Goal: Information Seeking & Learning: Learn about a topic

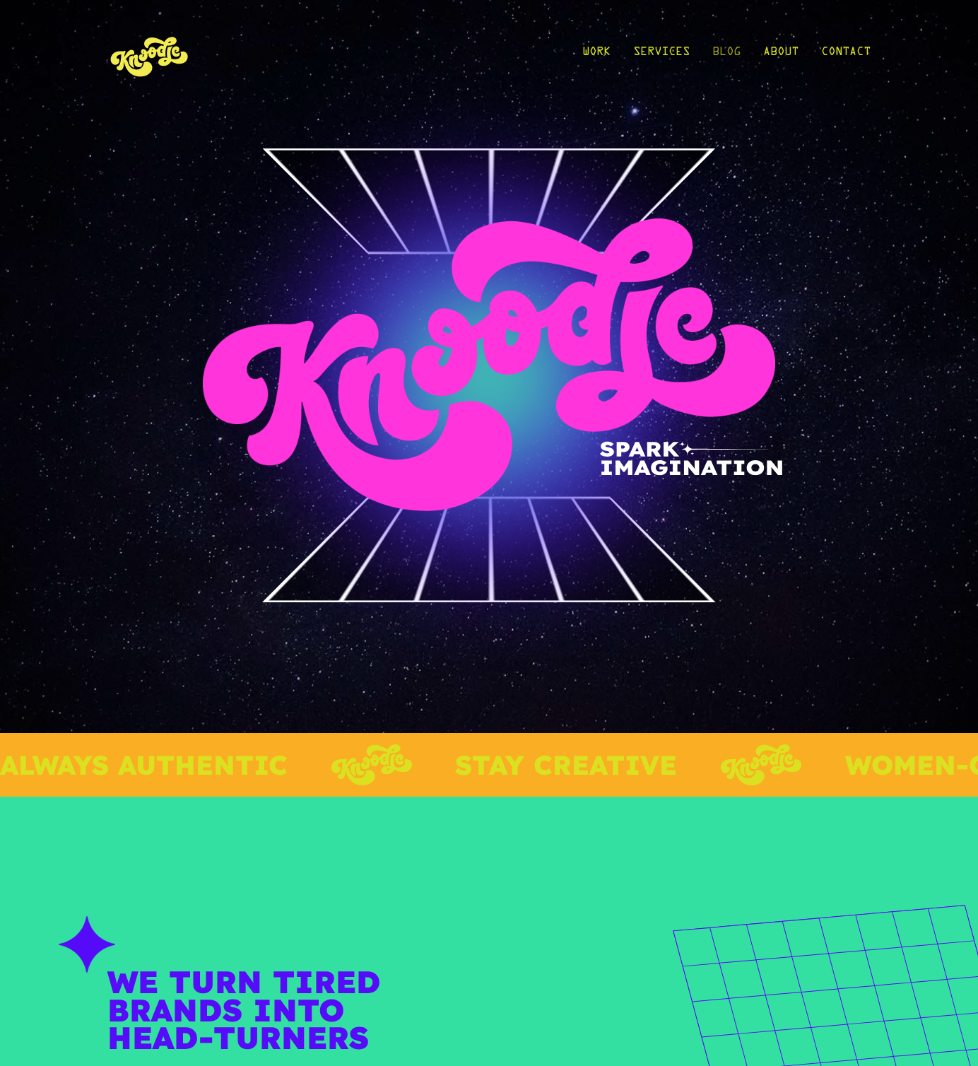
click at [726, 52] on link "Blog" at bounding box center [726, 56] width 28 height 66
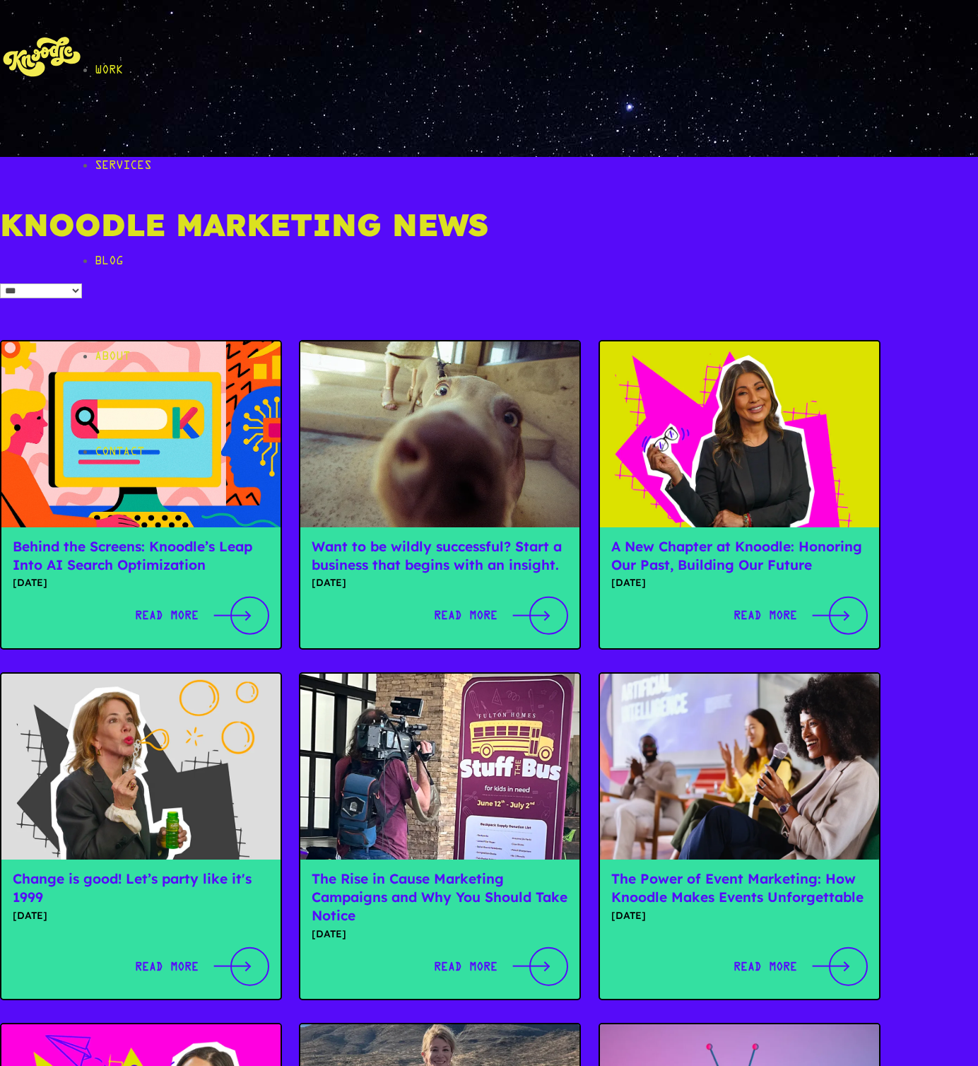
click at [223, 538] on link "Behind the Screens: Knoodle’s Leap Into AI Search Optimization" at bounding box center [133, 555] width 240 height 35
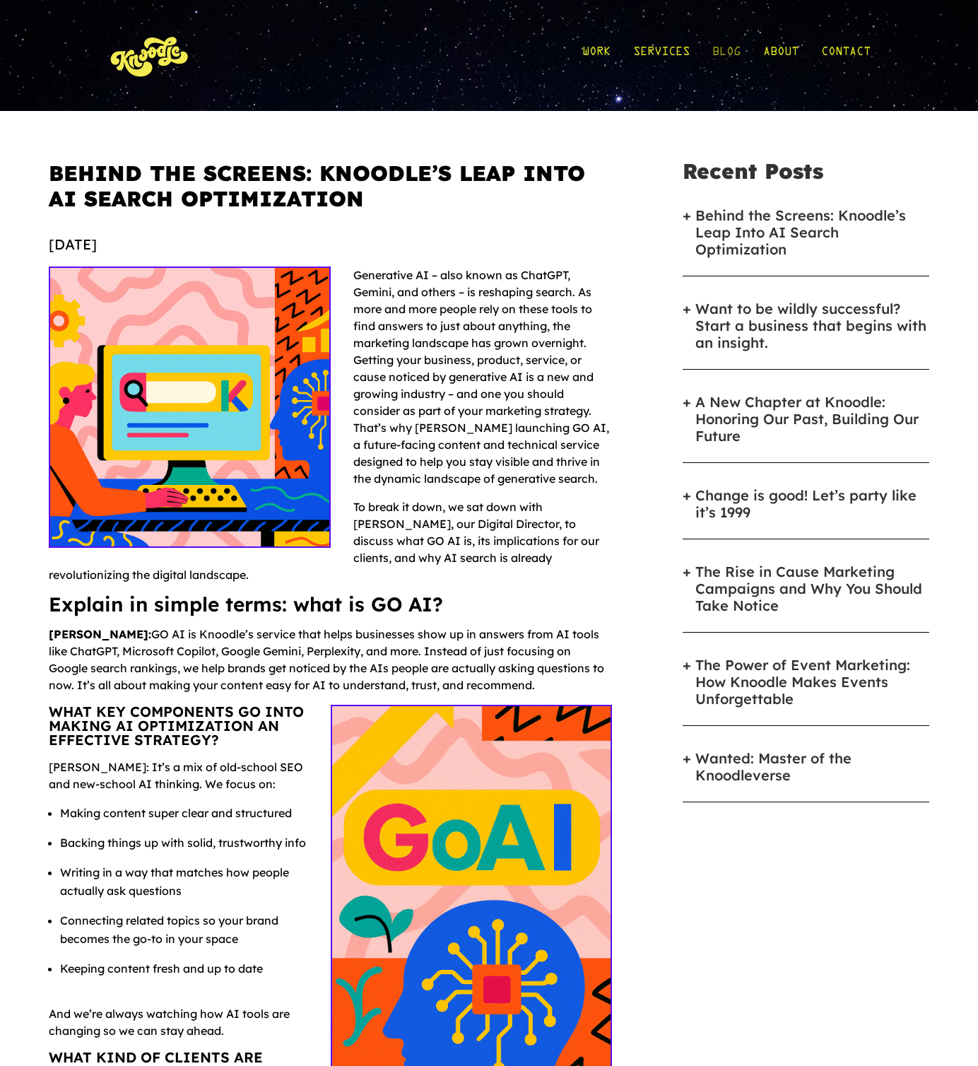
click at [734, 54] on link "Blog" at bounding box center [726, 56] width 28 height 66
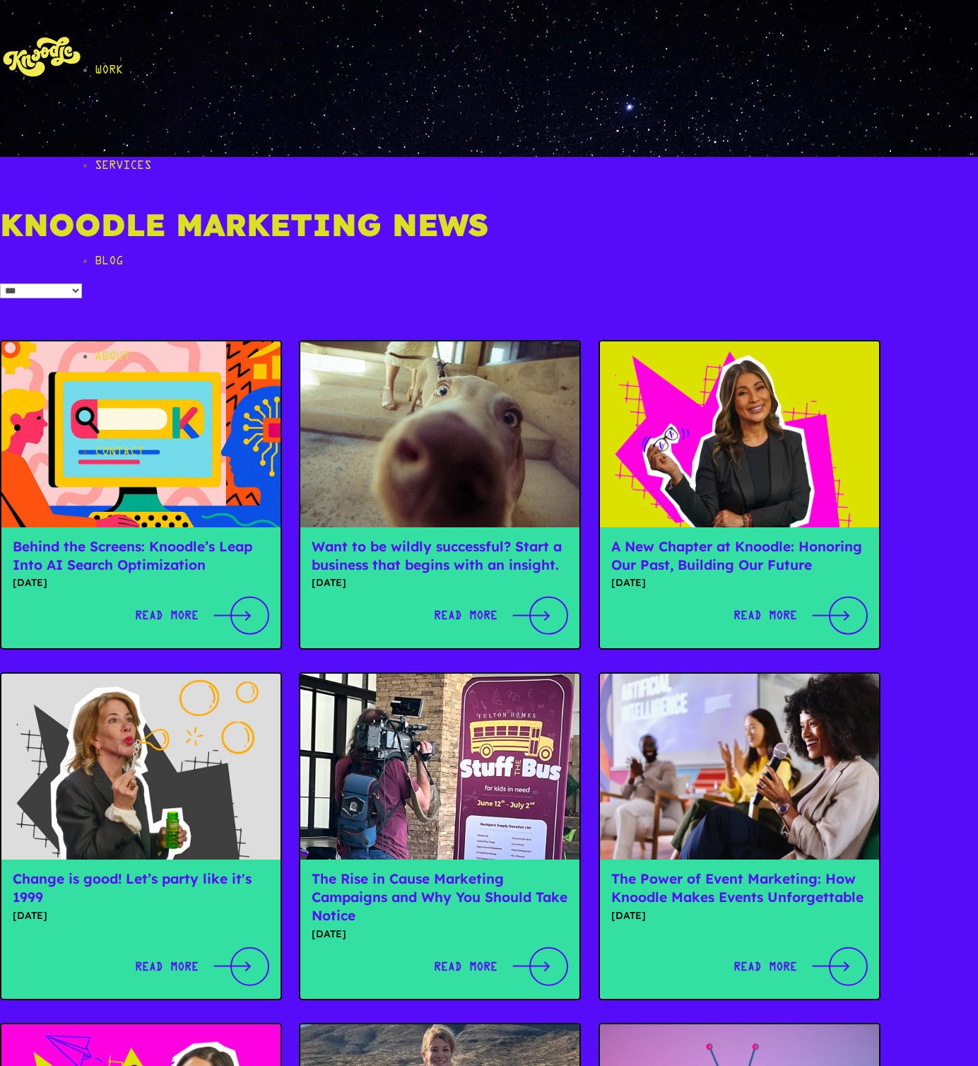
click at [85, 54] on img at bounding box center [42, 56] width 85 height 66
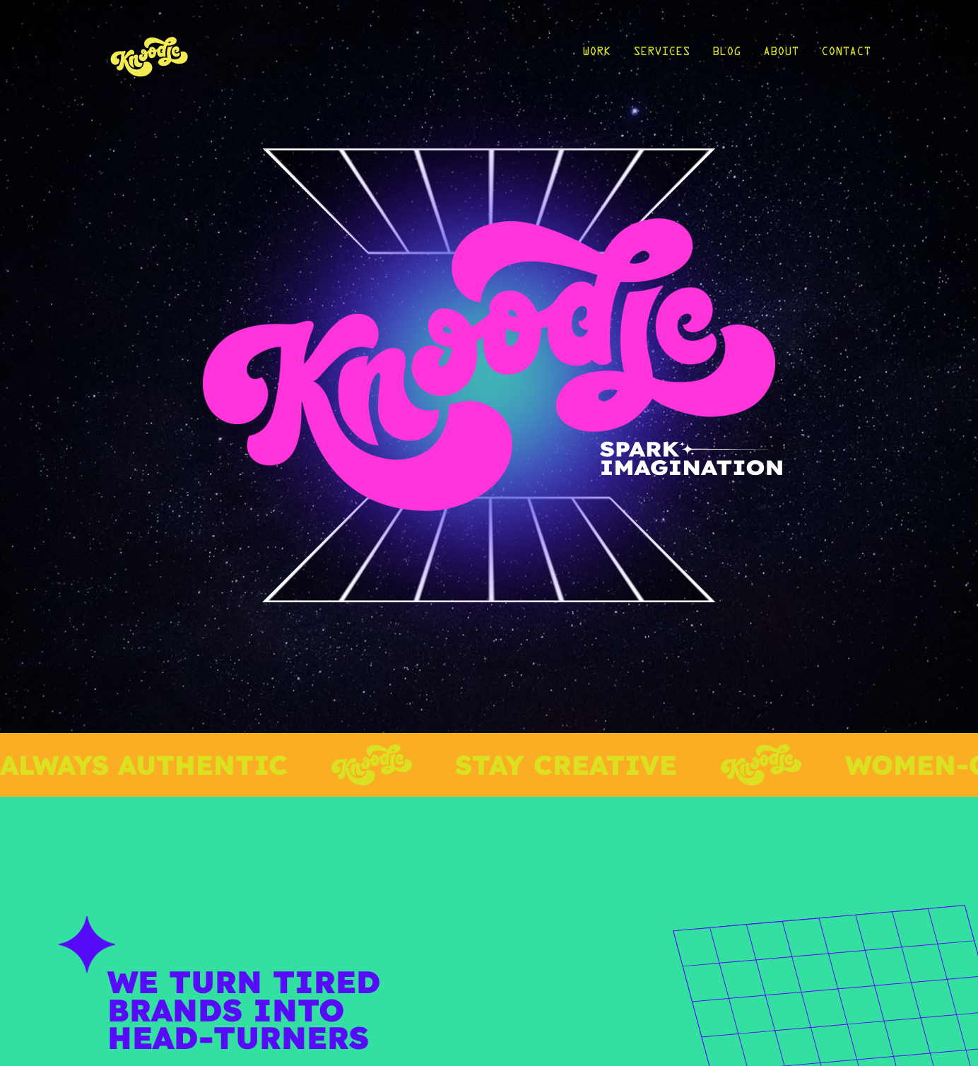
click at [161, 50] on img at bounding box center [149, 56] width 85 height 66
click at [731, 52] on link "Blog" at bounding box center [726, 56] width 28 height 66
